Goal: Information Seeking & Learning: Learn about a topic

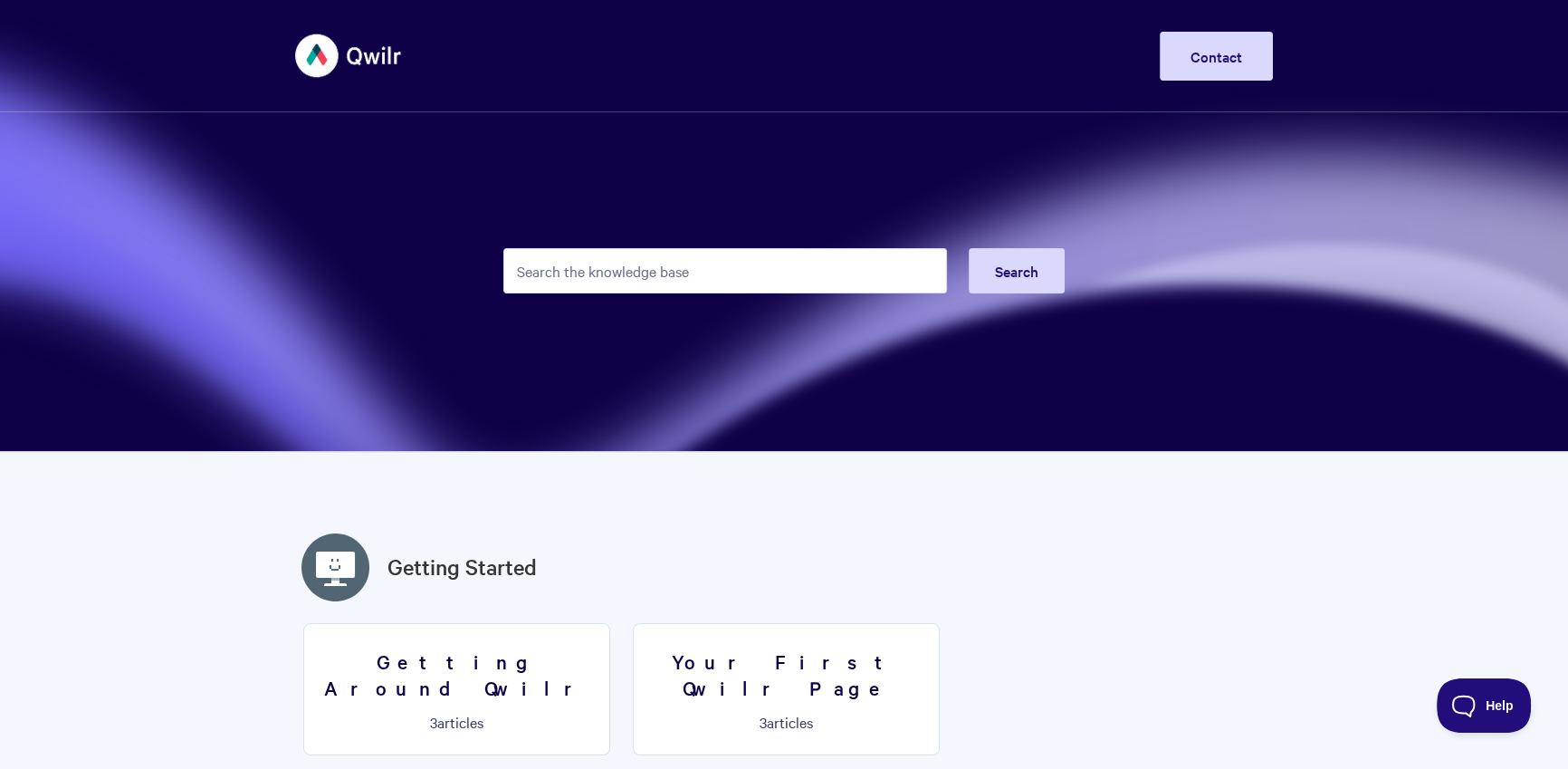
click at [611, 266] on input "Search the knowledge base" at bounding box center [725, 271] width 444 height 46
type input "["
type input "page value"
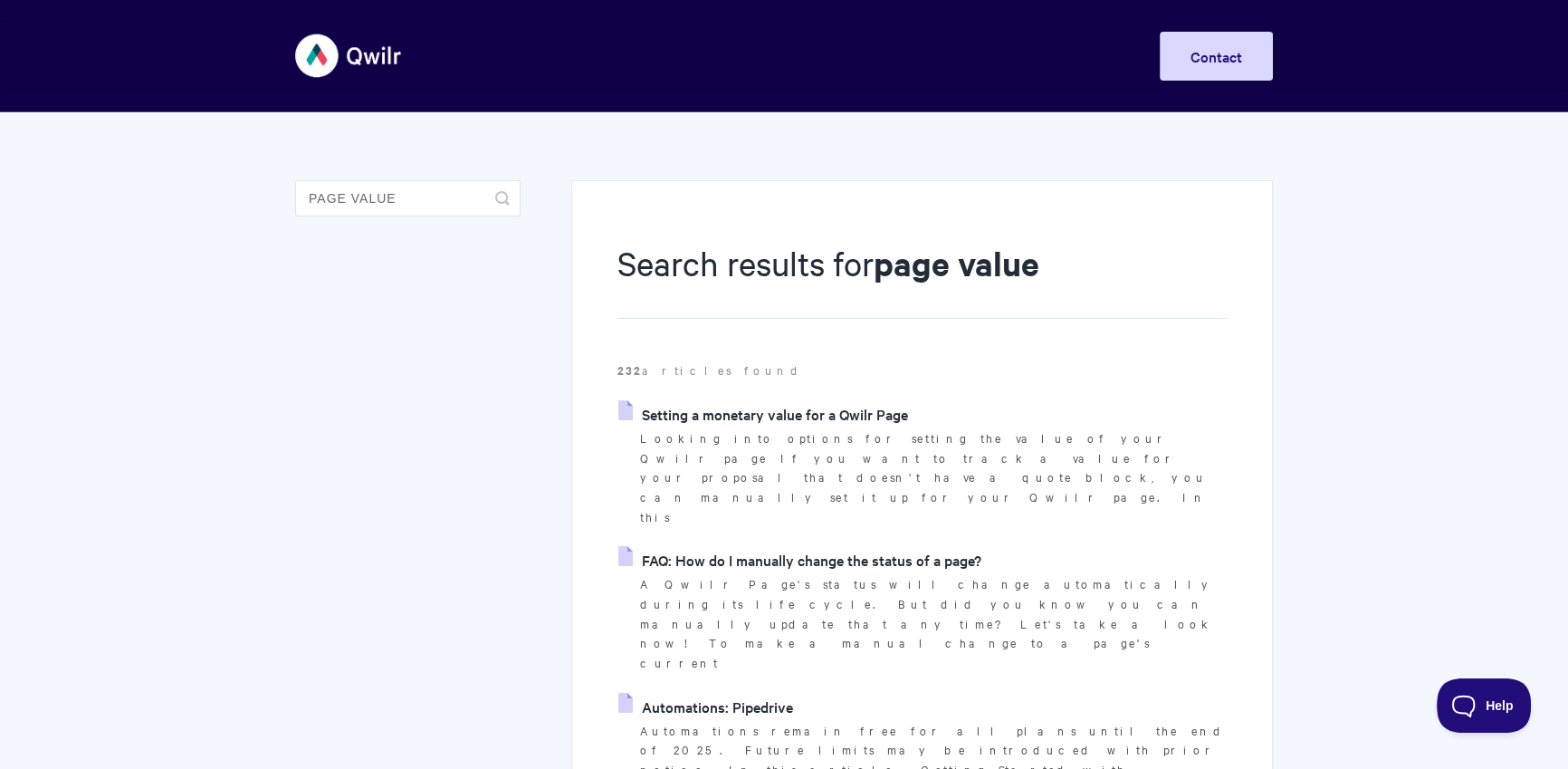
drag, startPoint x: 725, startPoint y: 440, endPoint x: 733, endPoint y: 428, distance: 14.4
click at [725, 440] on p "Looking into options for setting the value of your Qwilr page If you want to tr…" at bounding box center [933, 478] width 586 height 99
click at [735, 425] on link "Setting a monetary value for a Qwilr Page" at bounding box center [763, 413] width 290 height 28
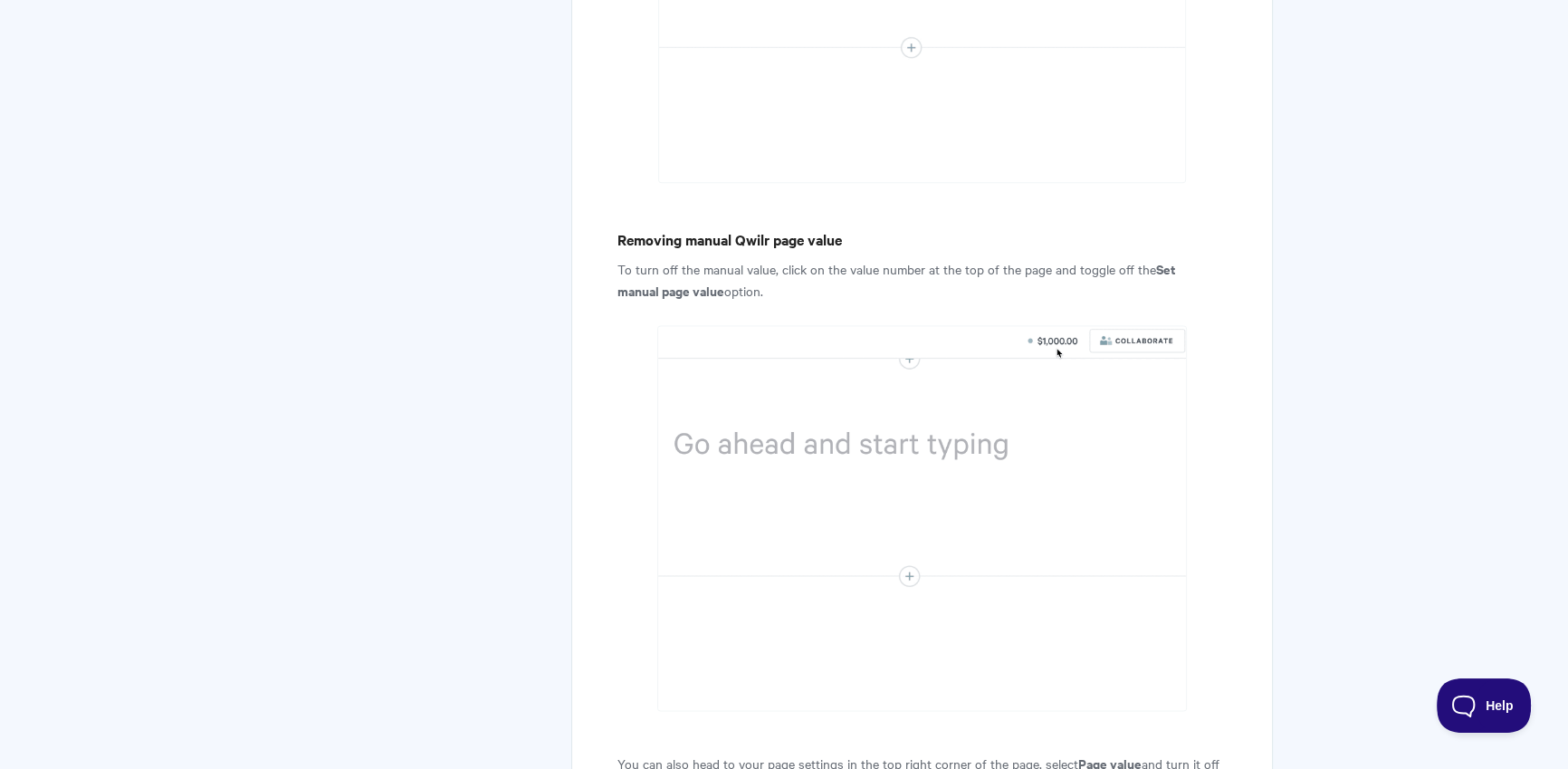
scroll to position [3407, 0]
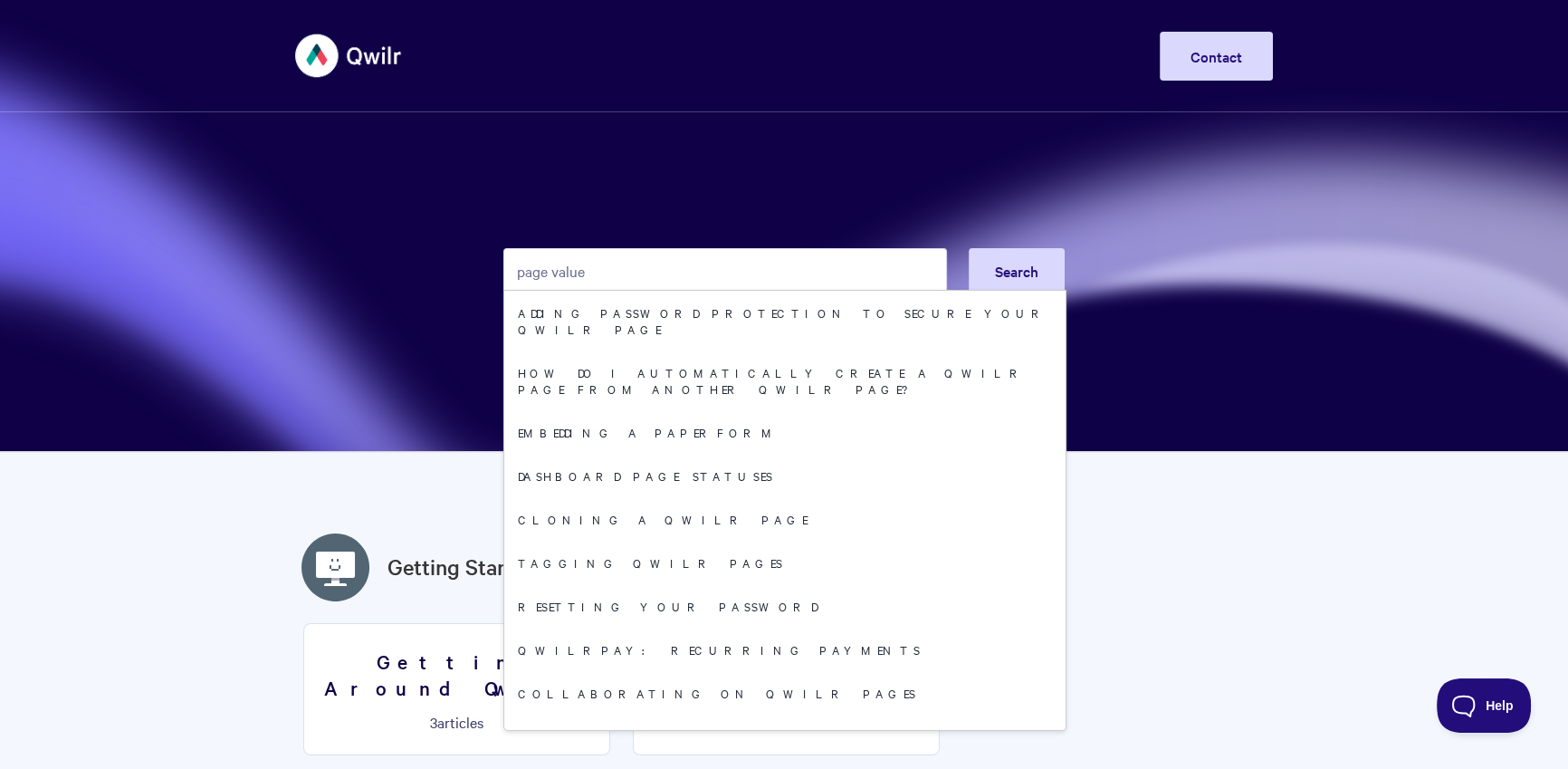
type input "page value"
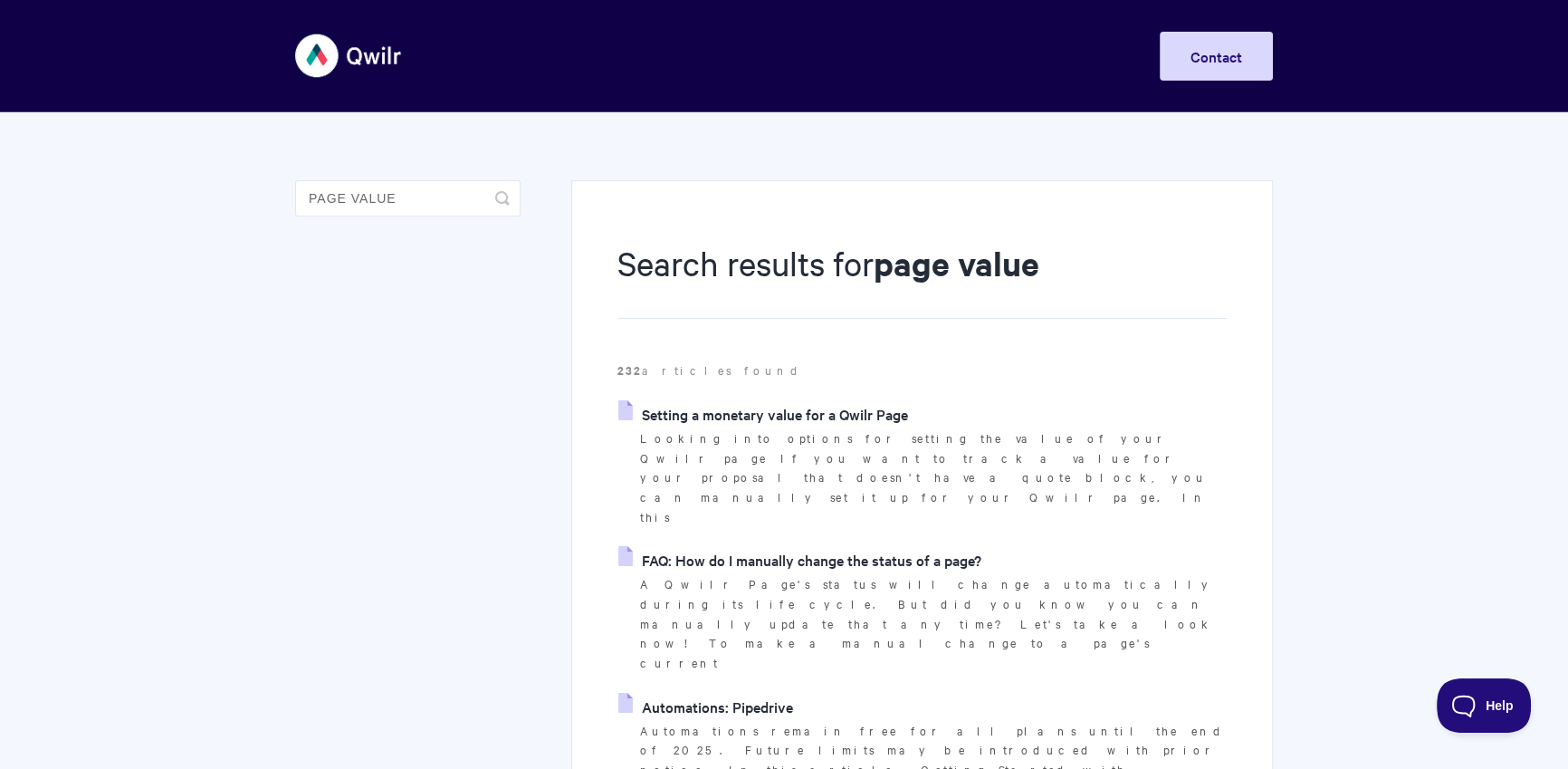
click at [888, 411] on link "Setting a monetary value for a Qwilr Page" at bounding box center [763, 413] width 290 height 28
click at [887, 547] on link "FAQ: How do I manually change the status of a page?" at bounding box center [800, 560] width 363 height 28
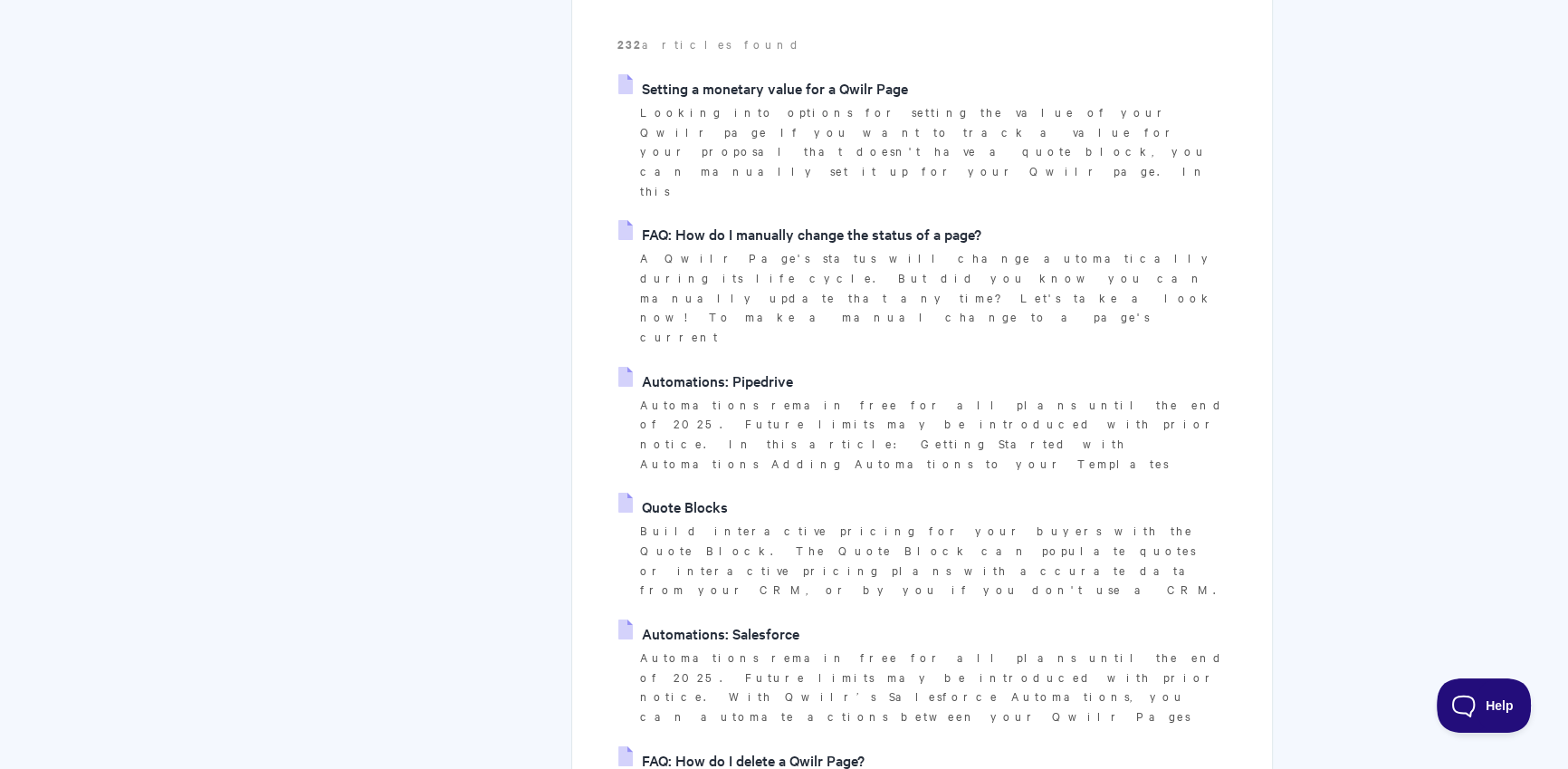
scroll to position [410, 0]
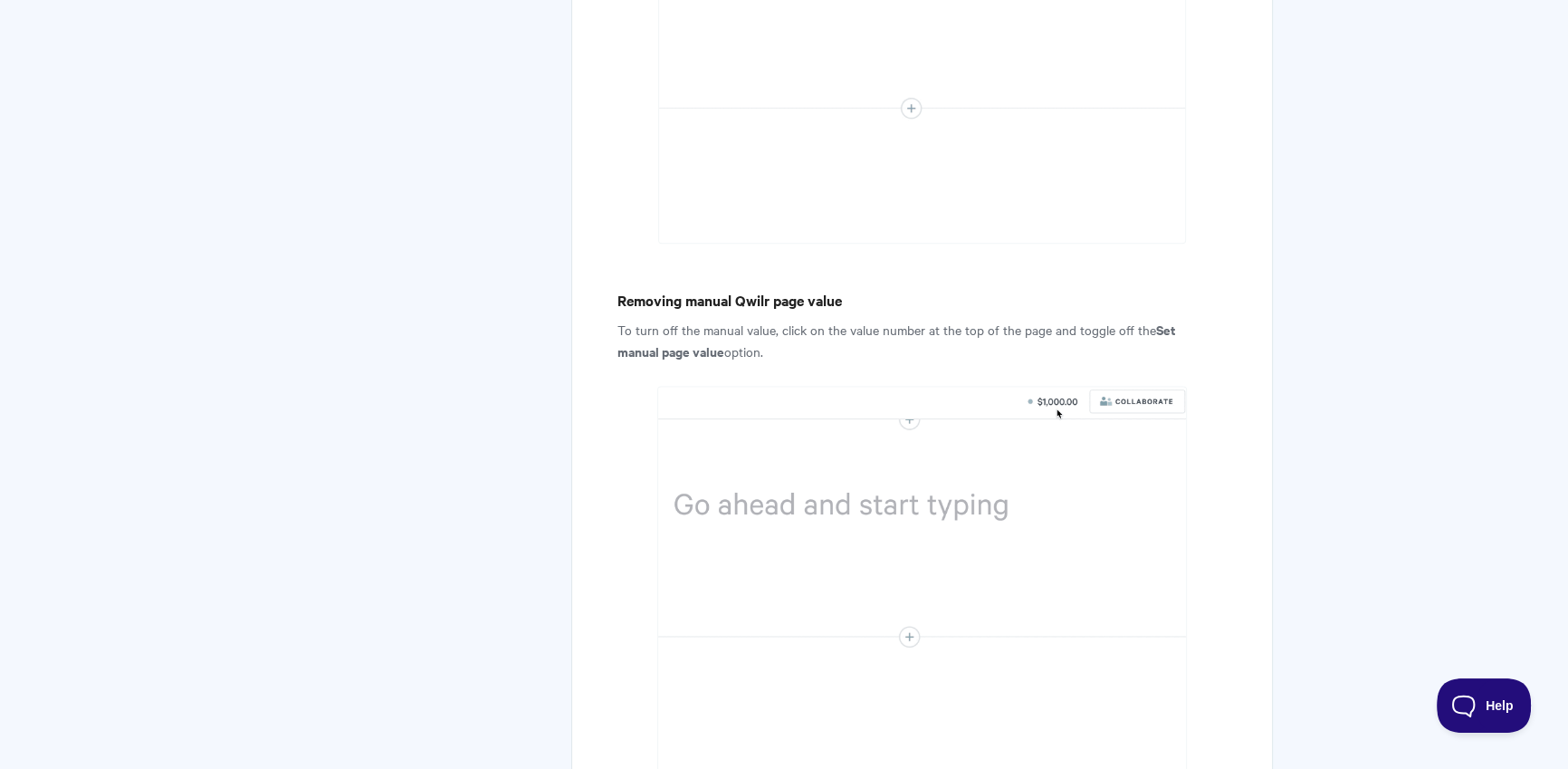
scroll to position [3407, 0]
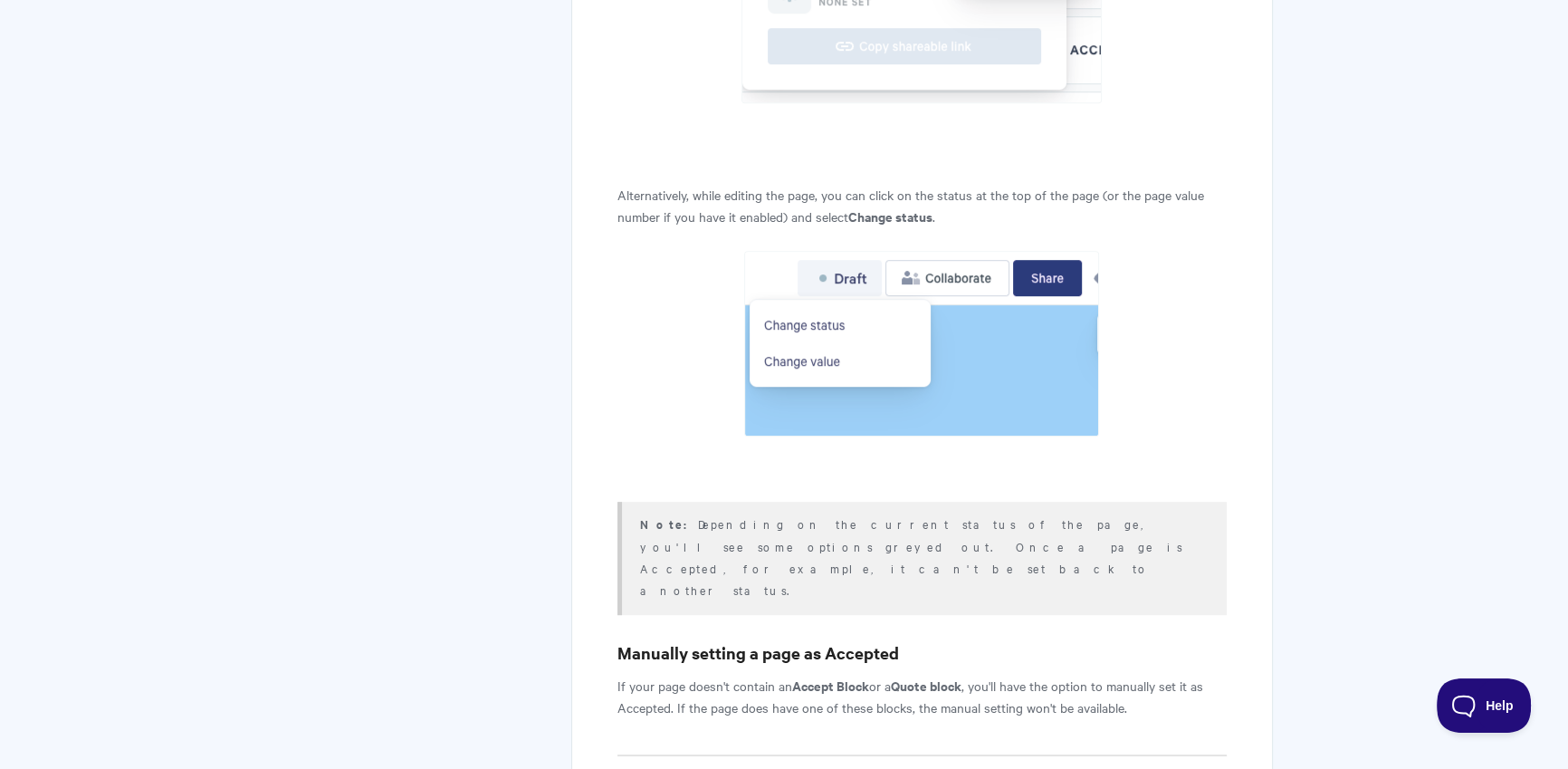
scroll to position [1163, 0]
